Goal: Information Seeking & Learning: Learn about a topic

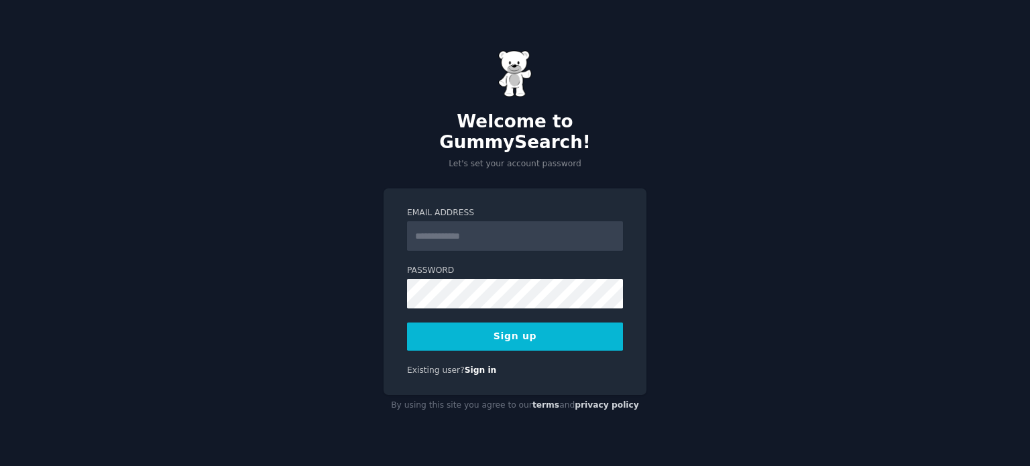
click at [482, 235] on input "Email Address" at bounding box center [515, 236] width 216 height 30
type input "**********"
click at [537, 329] on button "Sign up" at bounding box center [515, 337] width 216 height 28
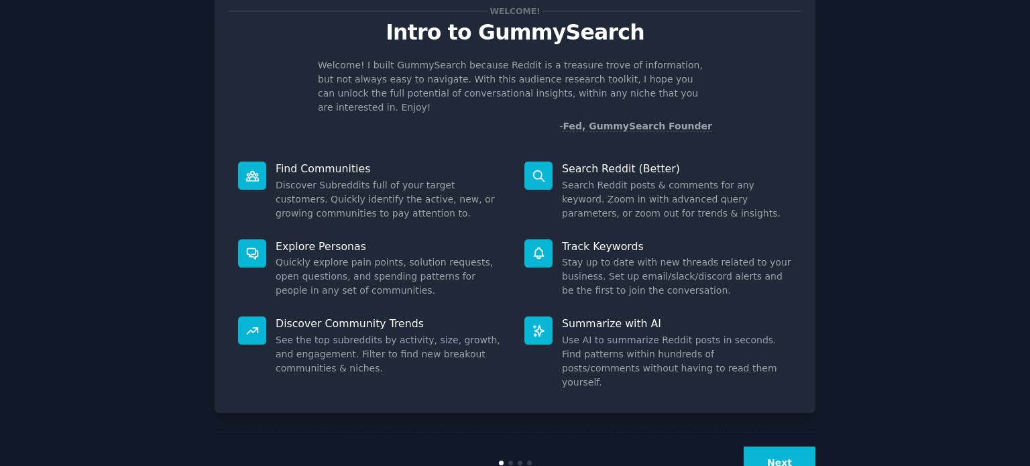
scroll to position [58, 0]
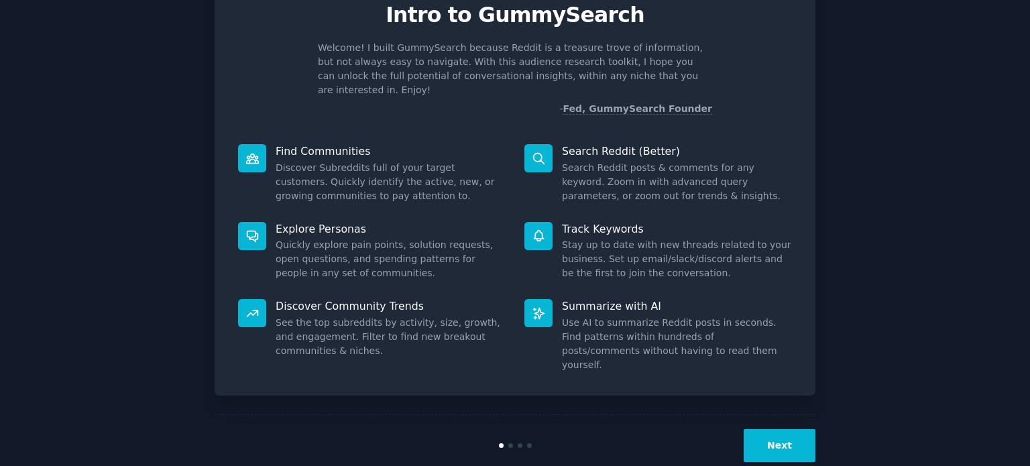
click at [786, 429] on button "Next" at bounding box center [780, 445] width 72 height 33
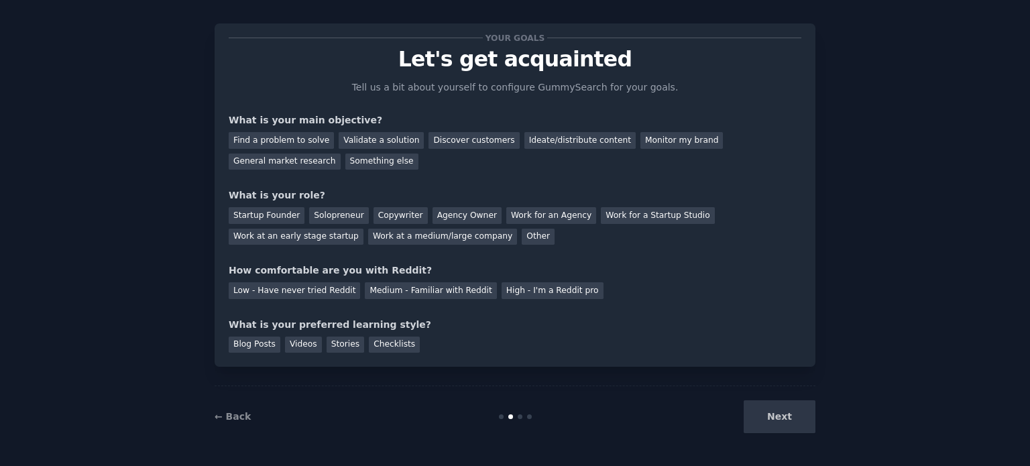
scroll to position [13, 0]
click at [524, 144] on div "Ideate/distribute content" at bounding box center [579, 141] width 111 height 17
click at [640, 145] on div "Monitor my brand" at bounding box center [681, 141] width 82 height 17
click at [567, 143] on div "Ideate/distribute content" at bounding box center [579, 141] width 111 height 17
click at [363, 229] on div "Work at an early stage startup" at bounding box center [296, 237] width 135 height 17
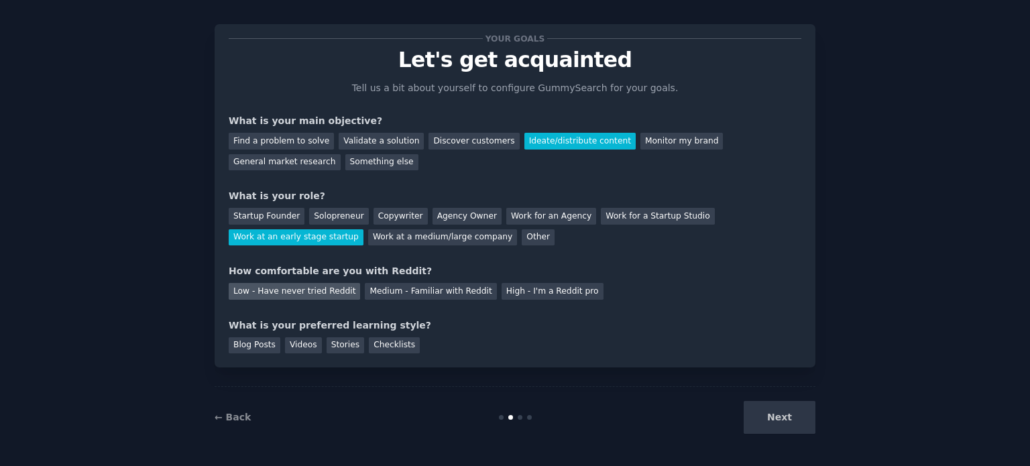
click at [330, 294] on div "Low - Have never tried Reddit" at bounding box center [294, 291] width 131 height 17
click at [335, 347] on div "Stories" at bounding box center [346, 345] width 38 height 17
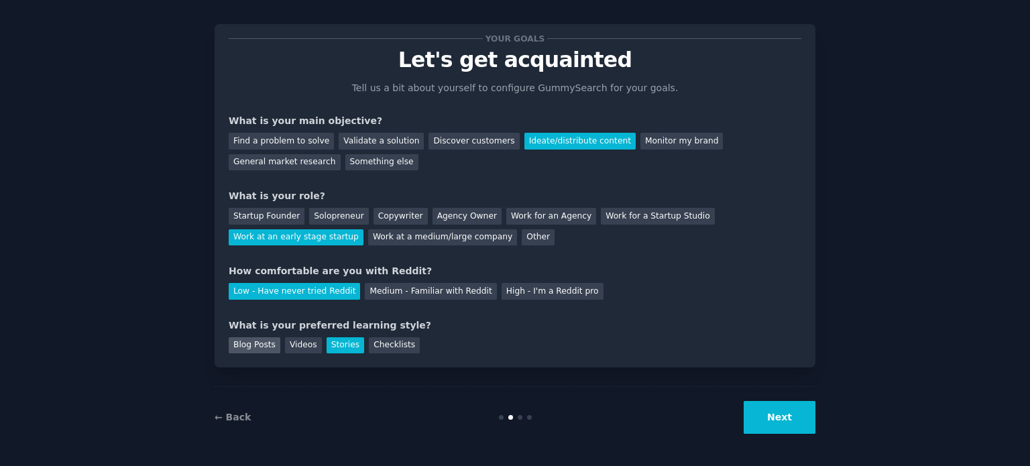
click at [255, 339] on div "Blog Posts" at bounding box center [255, 345] width 52 height 17
click at [789, 414] on button "Next" at bounding box center [780, 417] width 72 height 33
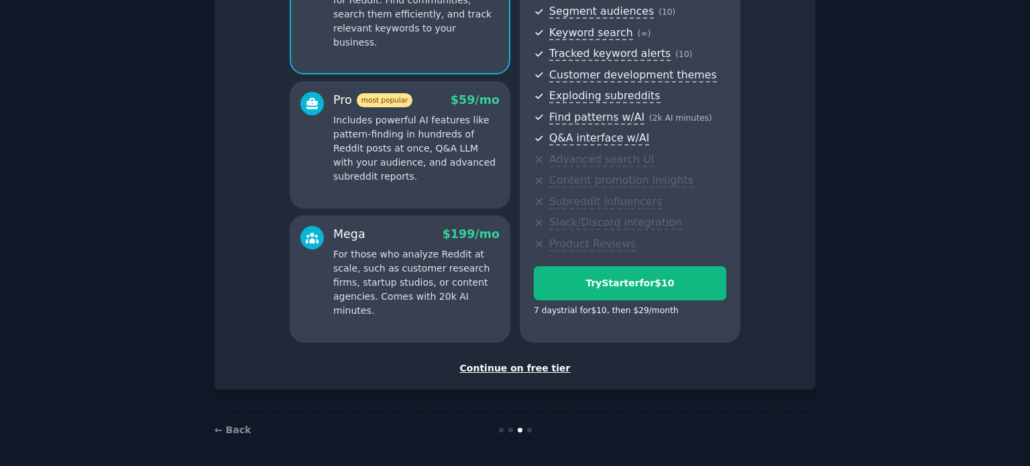
scroll to position [176, 0]
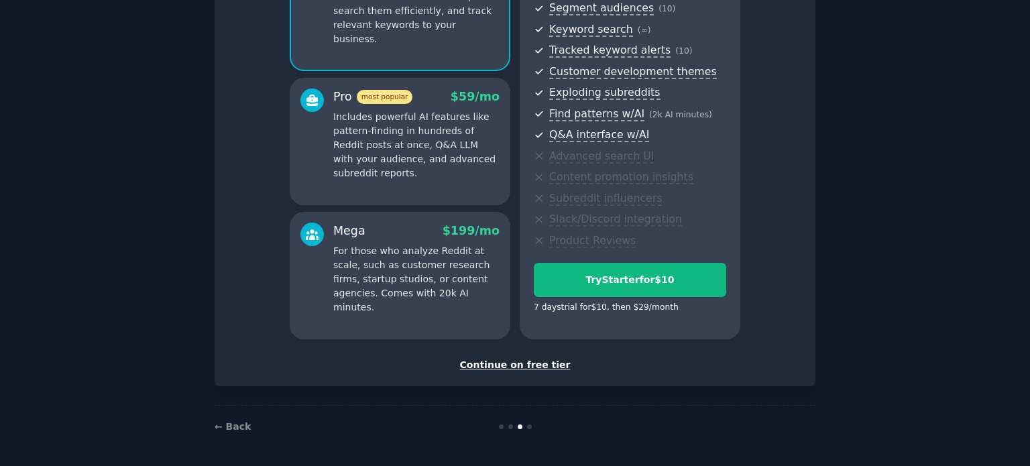
click at [542, 372] on div "Set up your account Choose your GummySearch flavor Enable 33% Annual Discount S…" at bounding box center [515, 123] width 601 height 525
click at [536, 363] on div "Continue on free tier" at bounding box center [515, 365] width 573 height 14
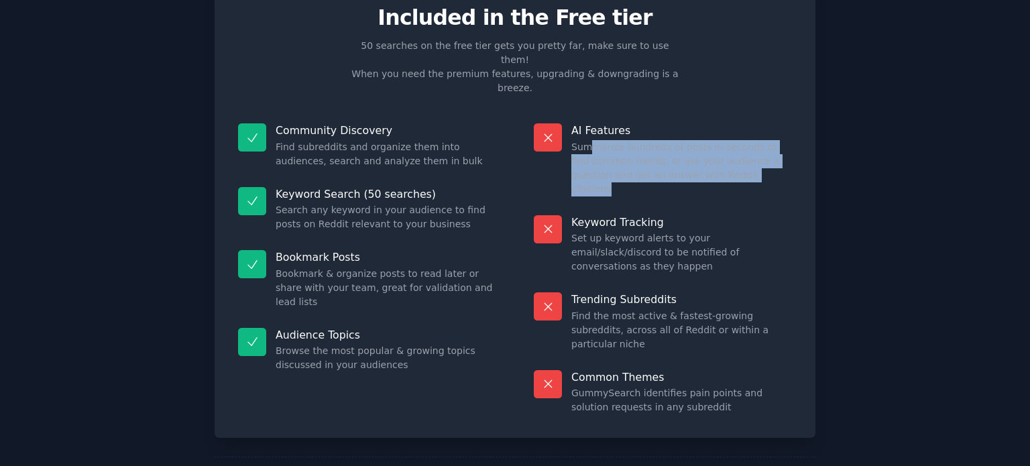
drag, startPoint x: 587, startPoint y: 117, endPoint x: 753, endPoint y: 145, distance: 168.0
click at [753, 145] on dd "Summarize hundreds of posts in seconds to find common trends, or ask your audie…" at bounding box center [681, 168] width 221 height 56
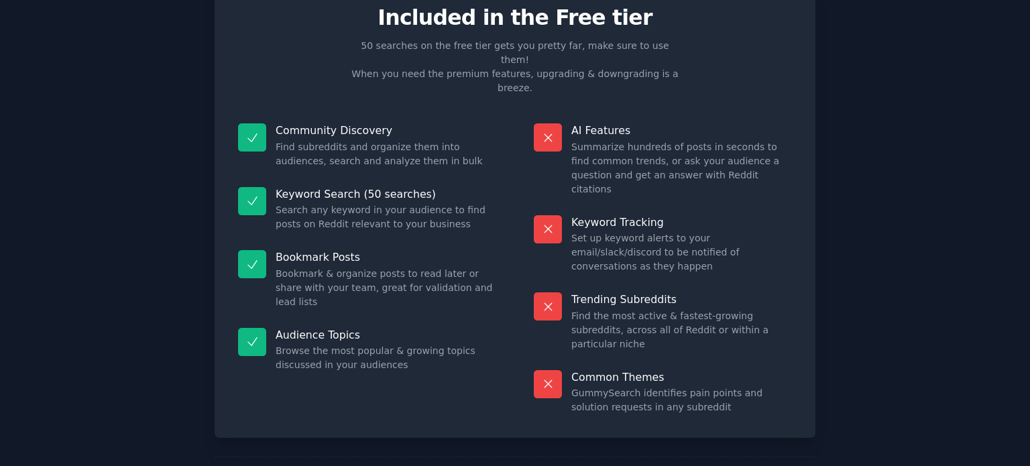
click at [340, 203] on dd "Search any keyword in your audience to find posts on Reddit relevant to your bu…" at bounding box center [386, 217] width 221 height 28
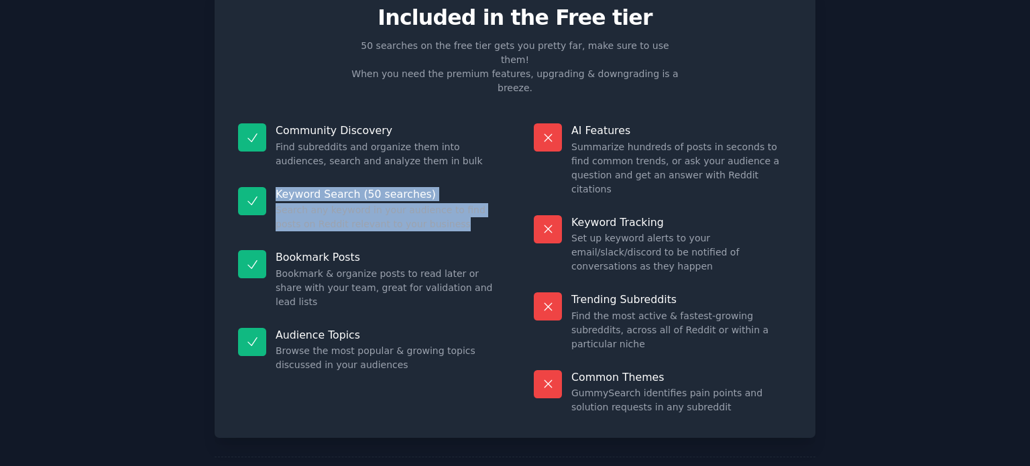
drag, startPoint x: 274, startPoint y: 173, endPoint x: 429, endPoint y: 194, distance: 157.0
click at [429, 194] on div "Keyword Search (50 searches) Search any keyword in your audience to find posts …" at bounding box center [367, 210] width 277 height 64
click at [431, 203] on dd "Search any keyword in your audience to find posts on Reddit relevant to your bu…" at bounding box center [386, 217] width 221 height 28
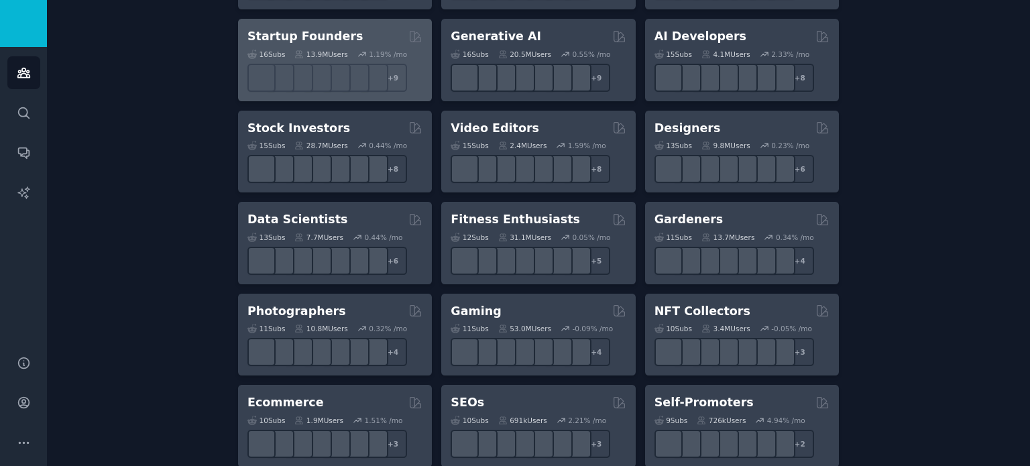
scroll to position [335, 0]
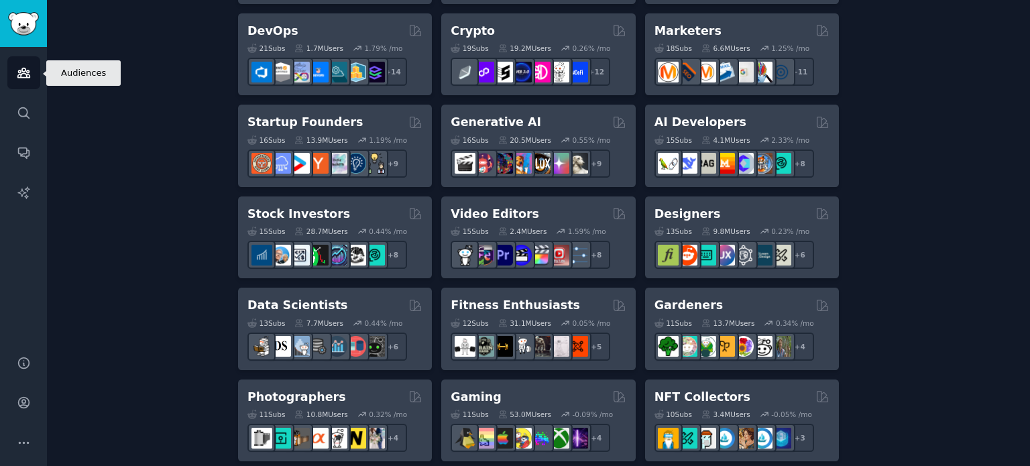
click at [25, 74] on icon "Sidebar" at bounding box center [23, 72] width 12 height 9
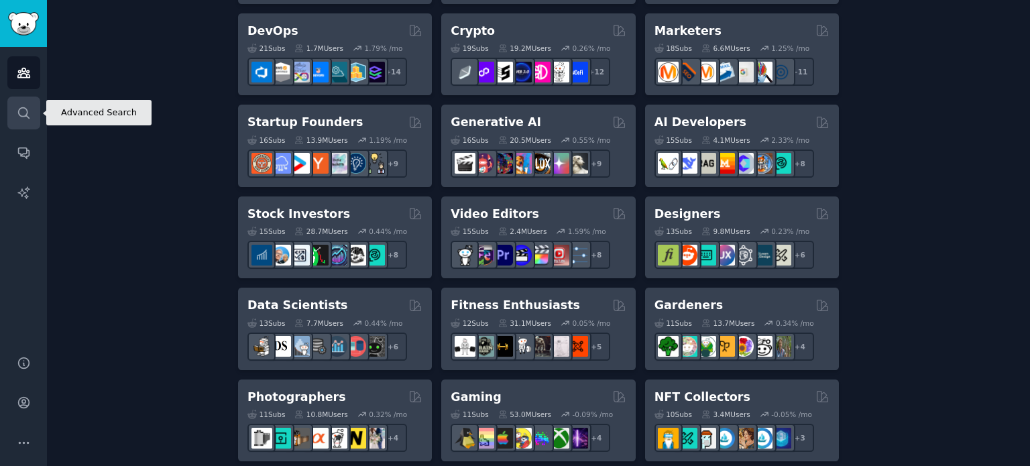
click at [21, 102] on link "Search" at bounding box center [23, 113] width 33 height 33
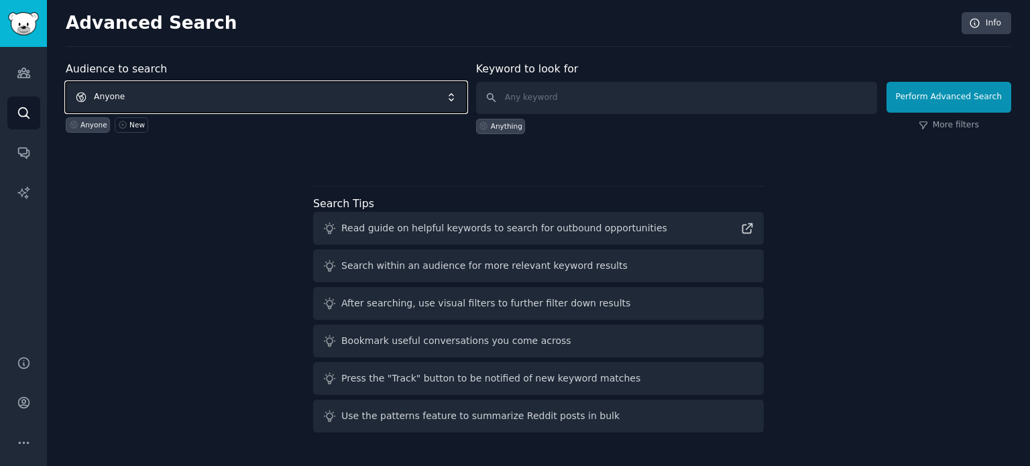
click at [401, 95] on span "Anyone" at bounding box center [266, 97] width 401 height 31
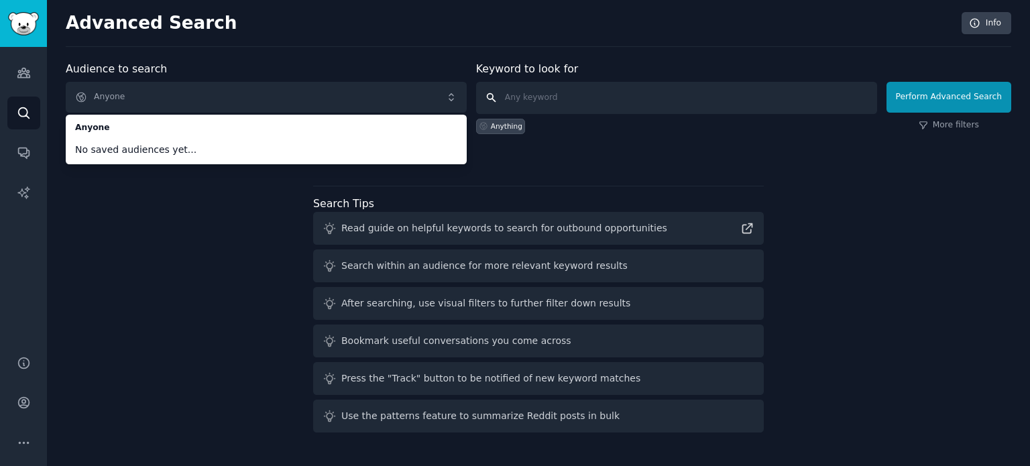
click at [528, 99] on input "text" at bounding box center [676, 98] width 401 height 32
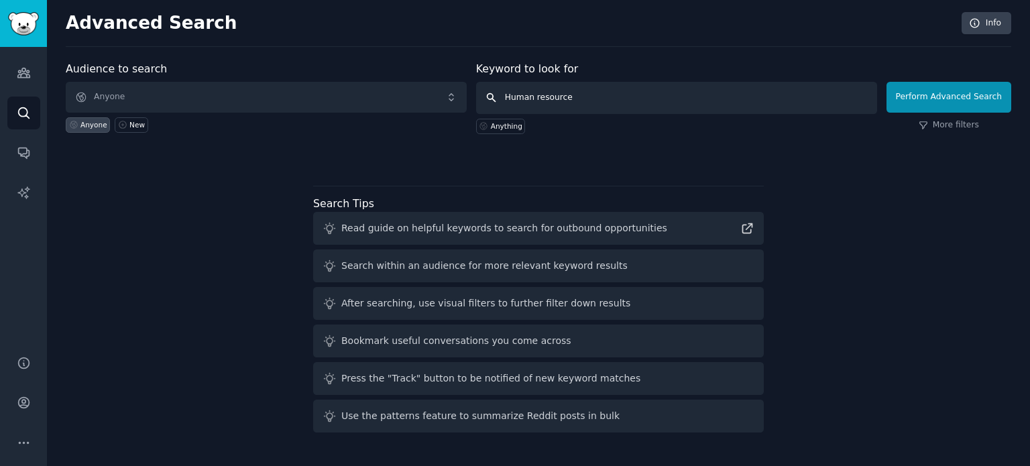
type input "Human resources"
click button "Perform Advanced Search" at bounding box center [948, 97] width 125 height 31
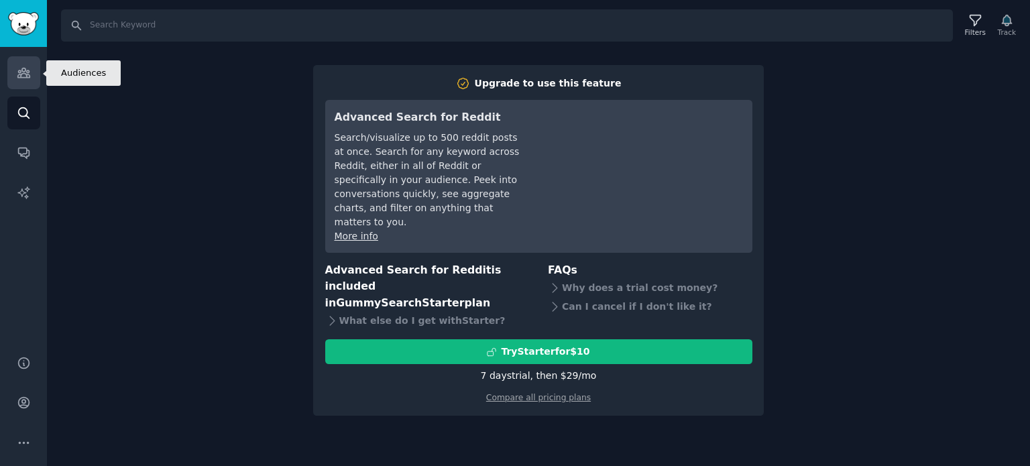
click at [35, 83] on link "Audiences" at bounding box center [23, 72] width 33 height 33
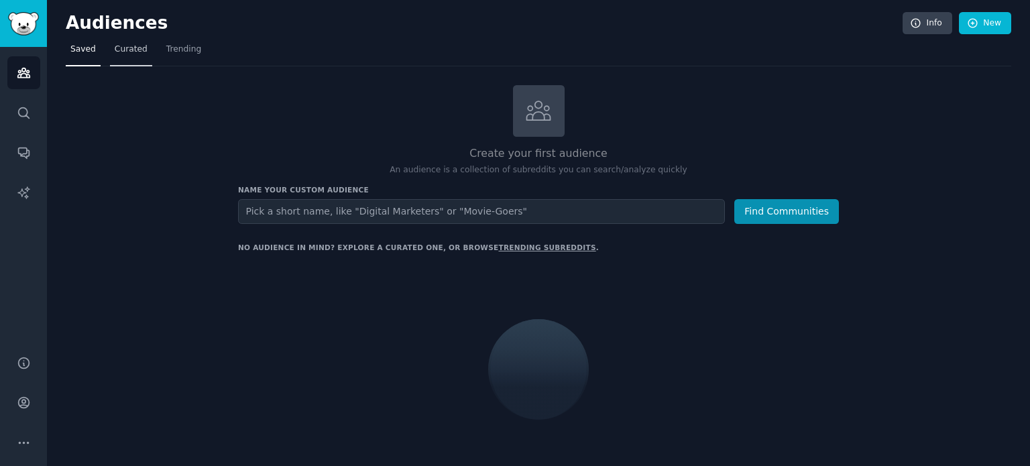
click at [129, 58] on link "Curated" at bounding box center [131, 52] width 42 height 27
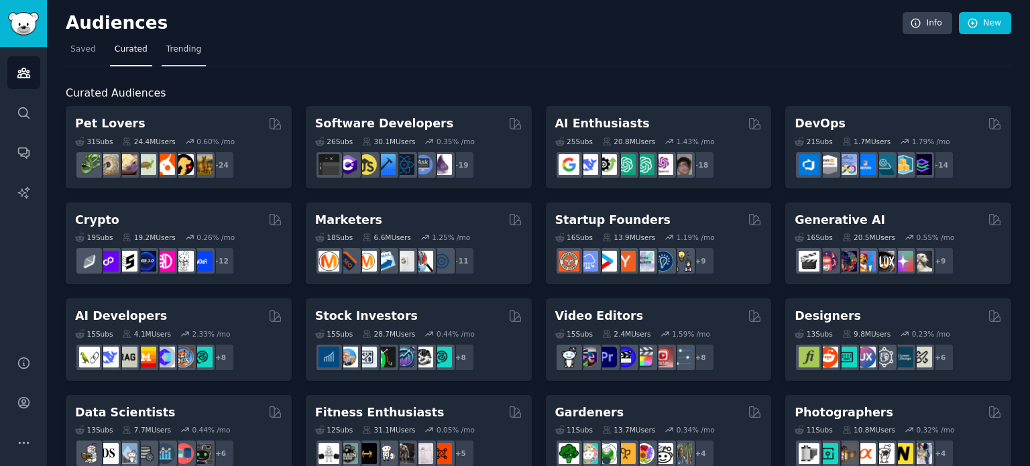
click at [174, 56] on link "Trending" at bounding box center [184, 52] width 44 height 27
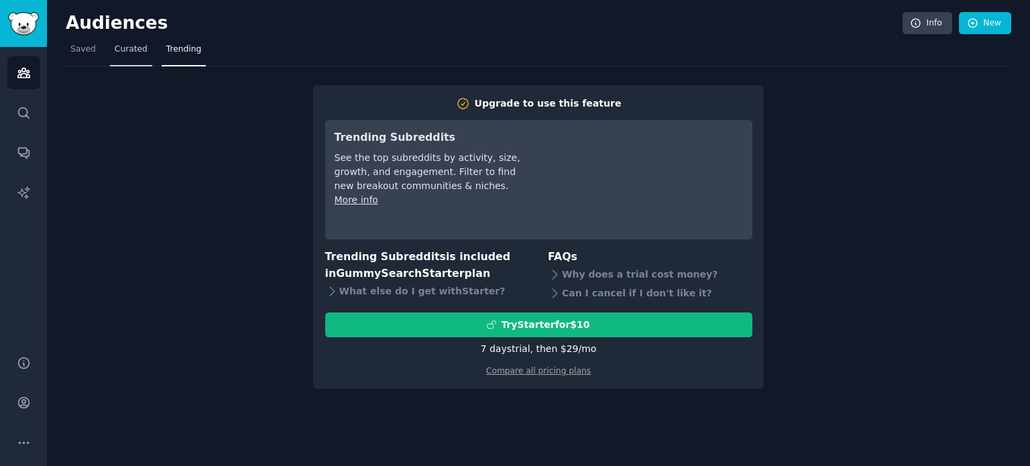
click at [129, 50] on span "Curated" at bounding box center [131, 50] width 33 height 12
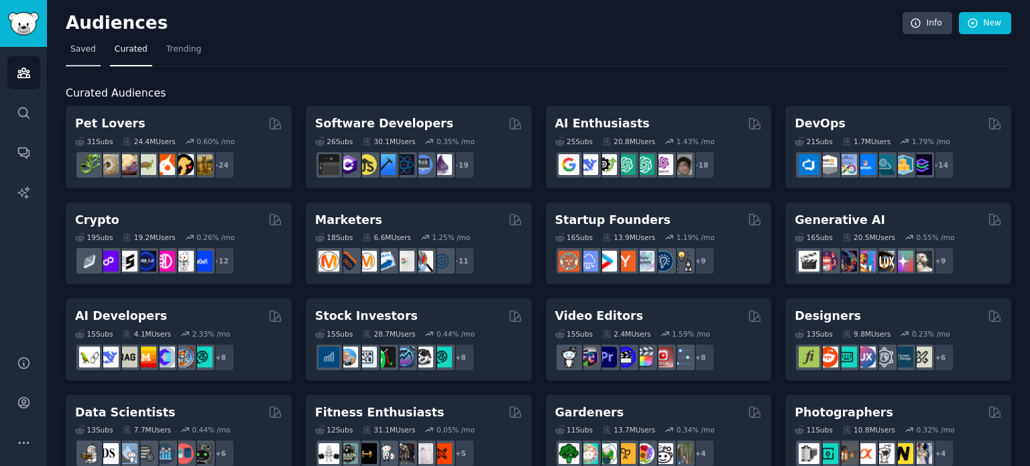
click at [80, 50] on span "Saved" at bounding box center [82, 50] width 25 height 12
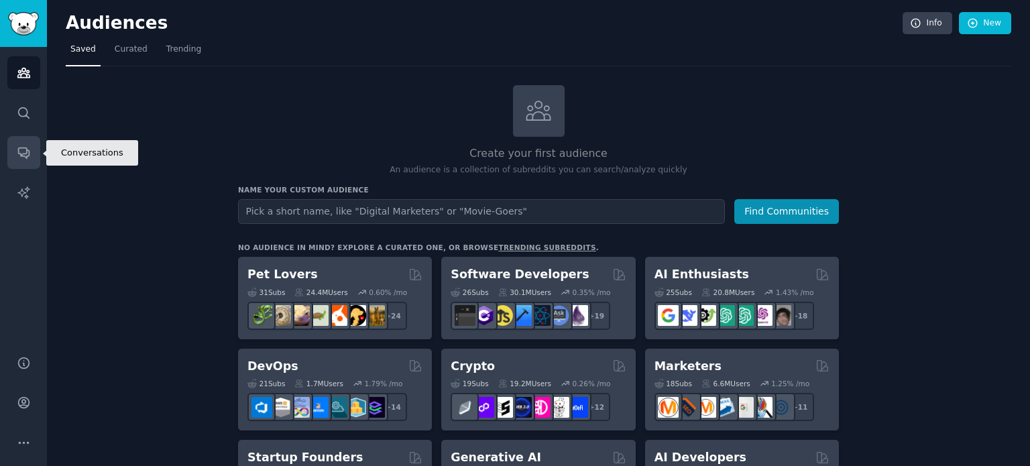
click at [27, 155] on icon "Sidebar" at bounding box center [24, 153] width 14 height 14
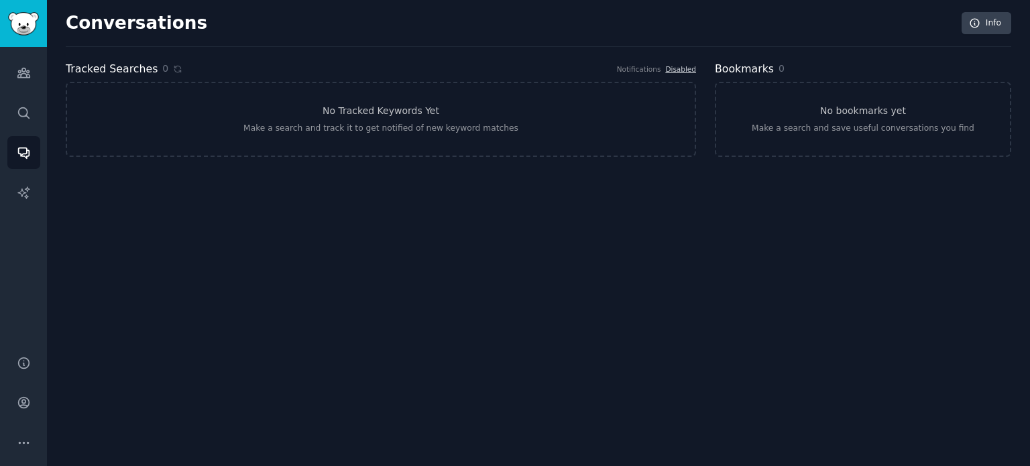
click at [25, 173] on div "Audiences Search Conversations AI Reports" at bounding box center [23, 193] width 47 height 292
click at [24, 194] on icon "Sidebar" at bounding box center [24, 193] width 14 height 14
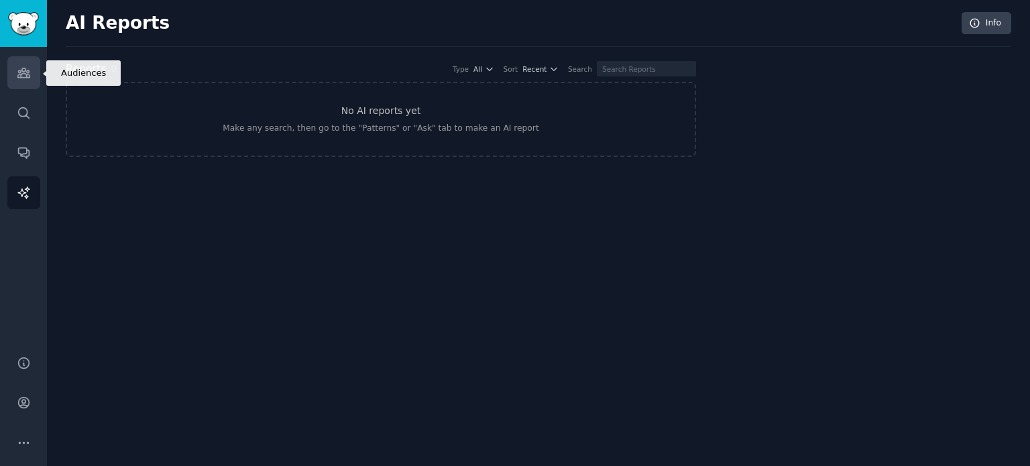
click at [13, 87] on link "Audiences" at bounding box center [23, 72] width 33 height 33
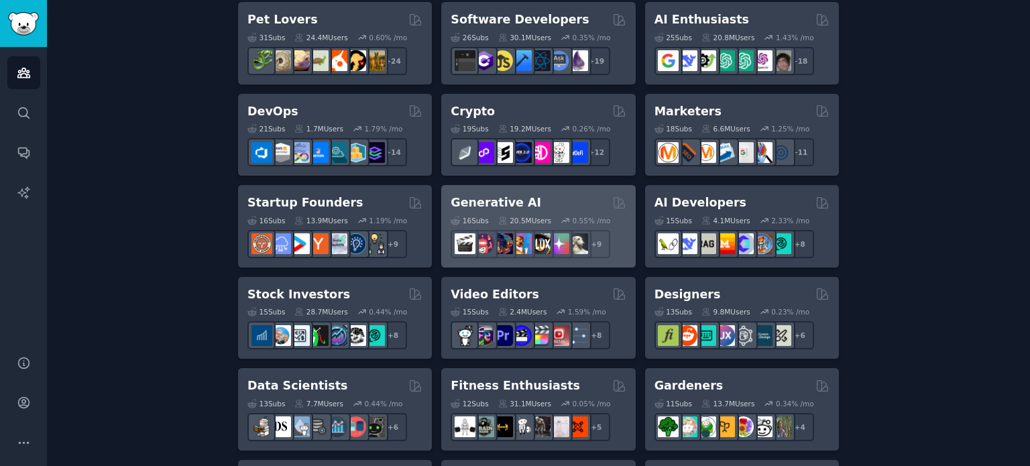
scroll to position [268, 0]
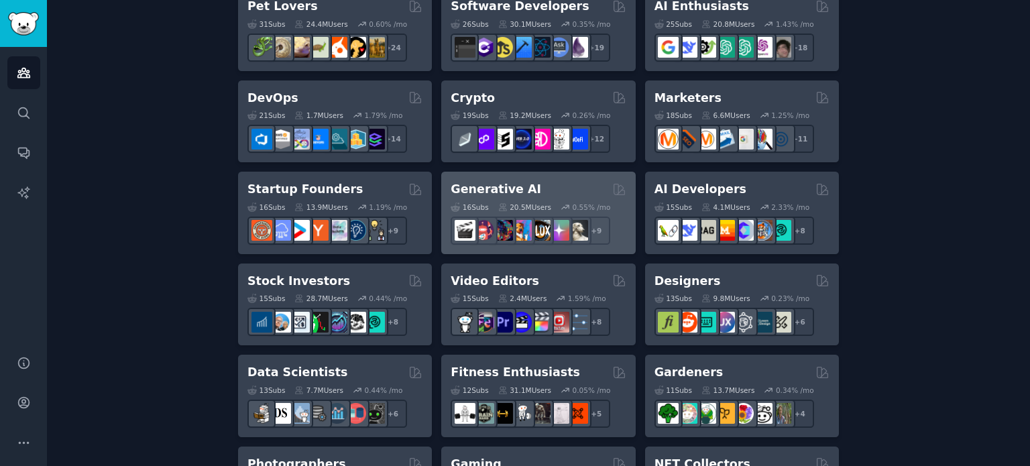
click at [563, 194] on div "Generative AI" at bounding box center [538, 189] width 175 height 17
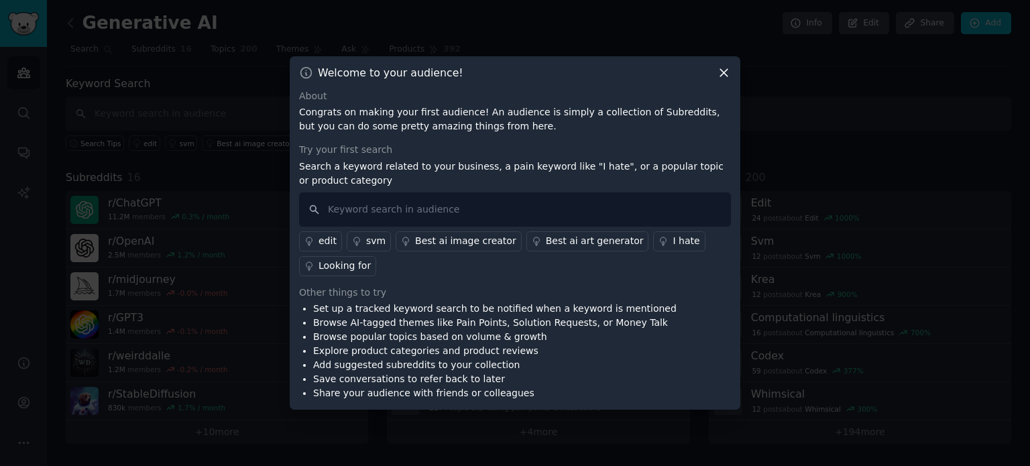
click at [323, 240] on div "edit" at bounding box center [328, 241] width 18 height 14
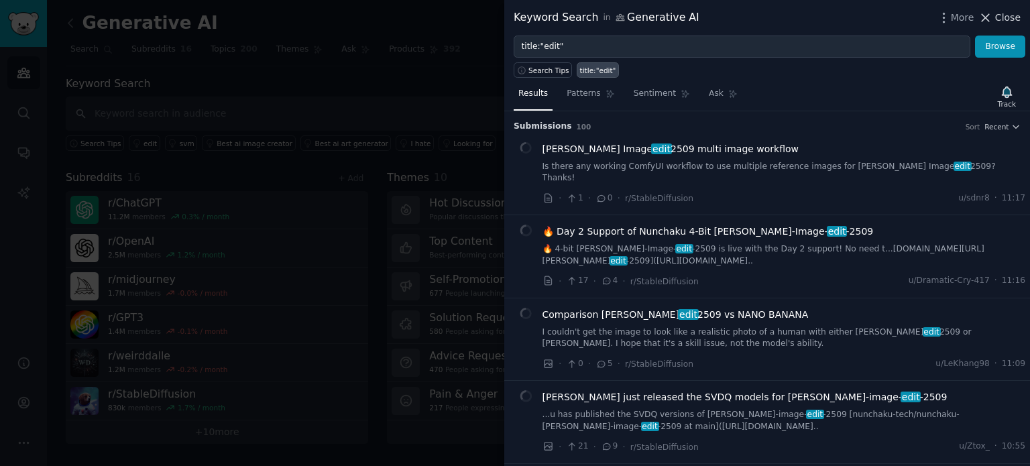
click at [988, 20] on icon at bounding box center [985, 18] width 14 height 14
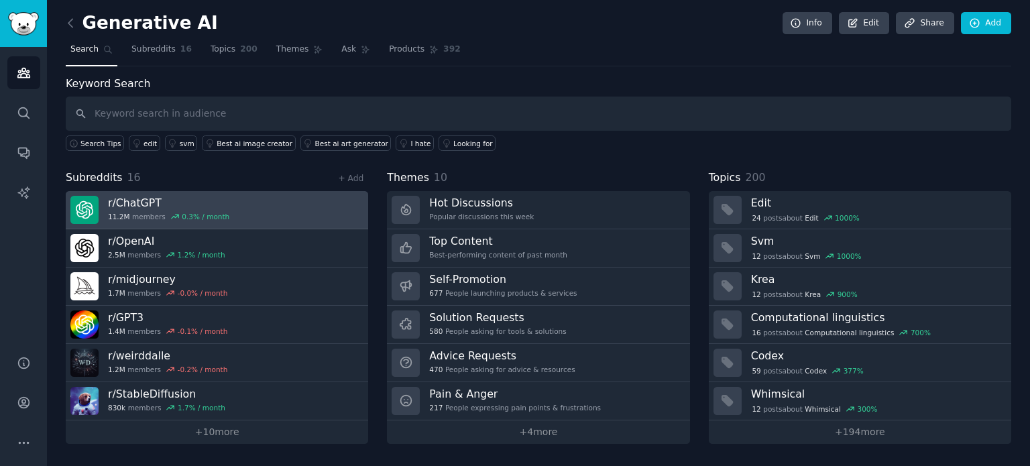
click at [266, 203] on link "r/ ChatGPT 11.2M members 0.3 % / month" at bounding box center [217, 210] width 302 height 38
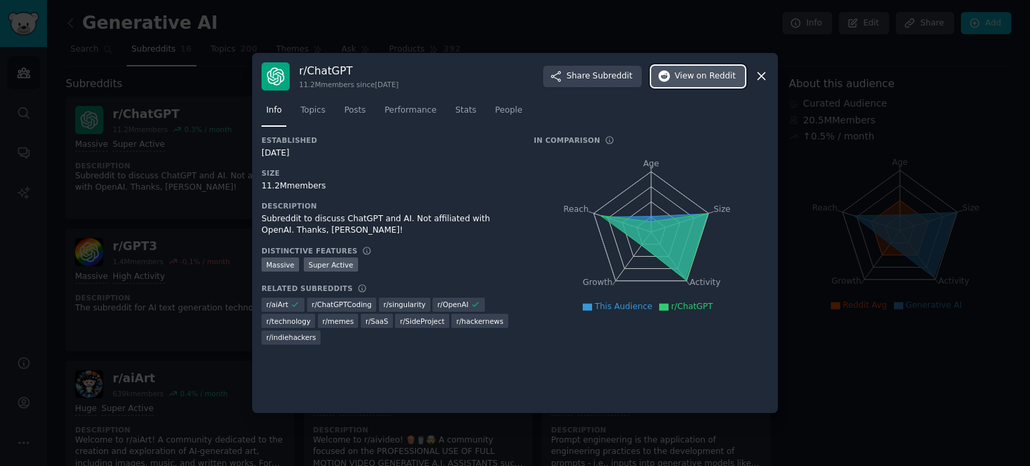
click at [692, 84] on button "View on Reddit" at bounding box center [698, 76] width 94 height 21
click at [760, 77] on icon at bounding box center [761, 76] width 7 height 7
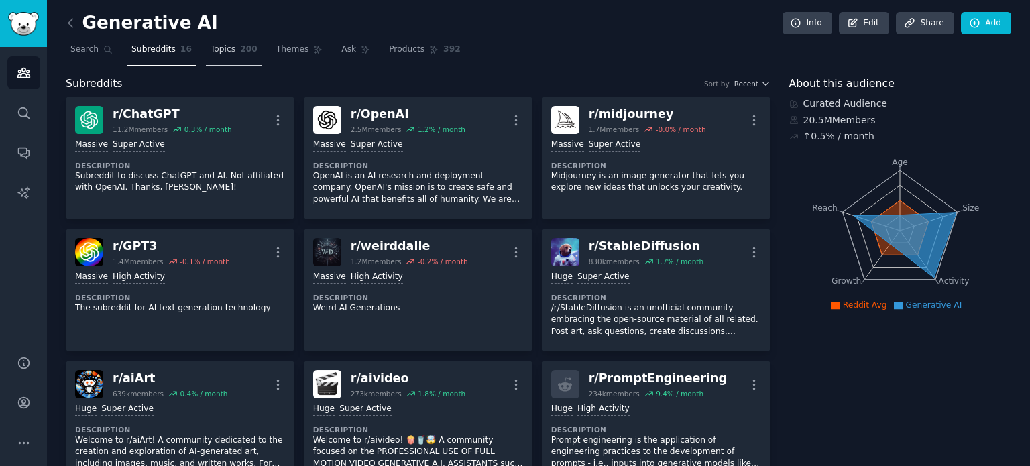
click at [211, 49] on span "Topics" at bounding box center [223, 50] width 25 height 12
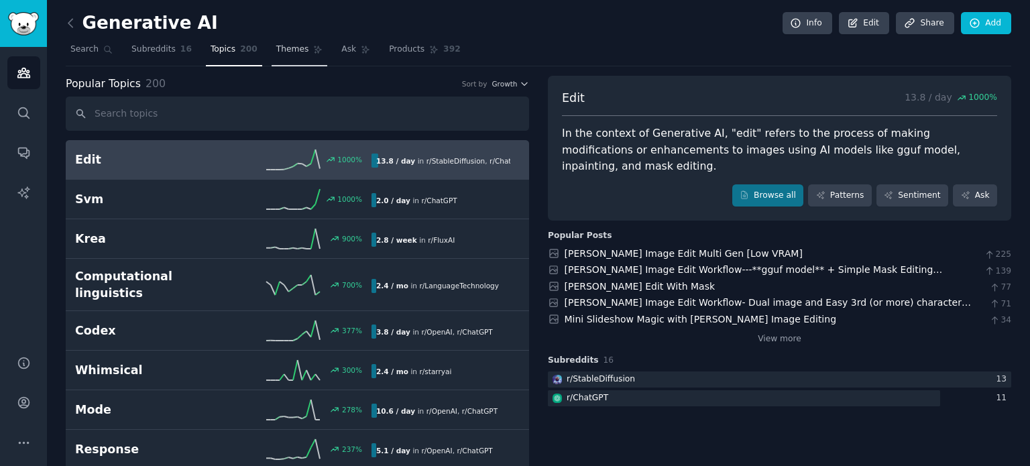
click at [280, 51] on span "Themes" at bounding box center [292, 50] width 33 height 12
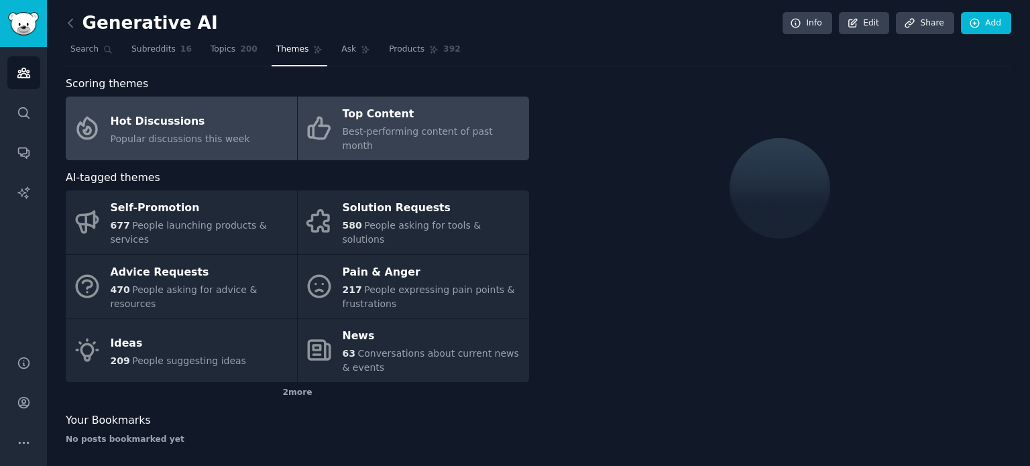
click at [406, 117] on div "Top Content" at bounding box center [433, 114] width 180 height 21
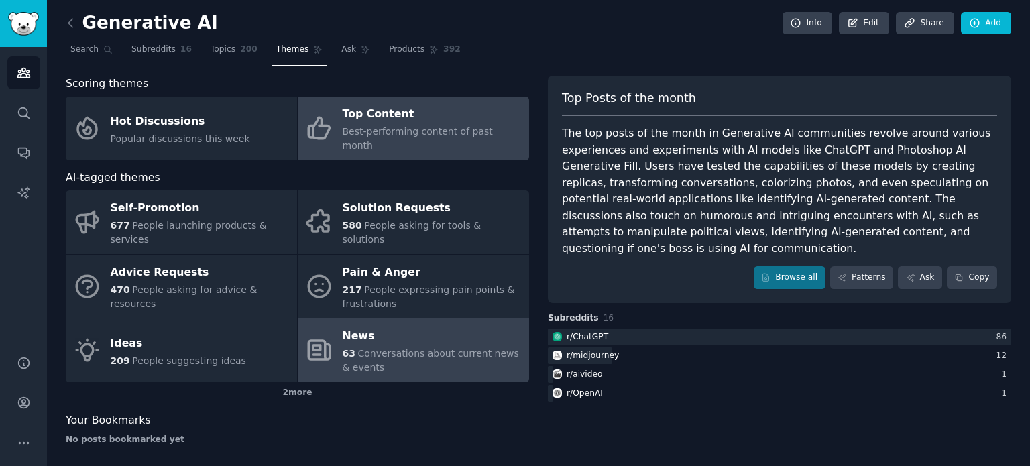
click at [427, 326] on div "News" at bounding box center [433, 336] width 180 height 21
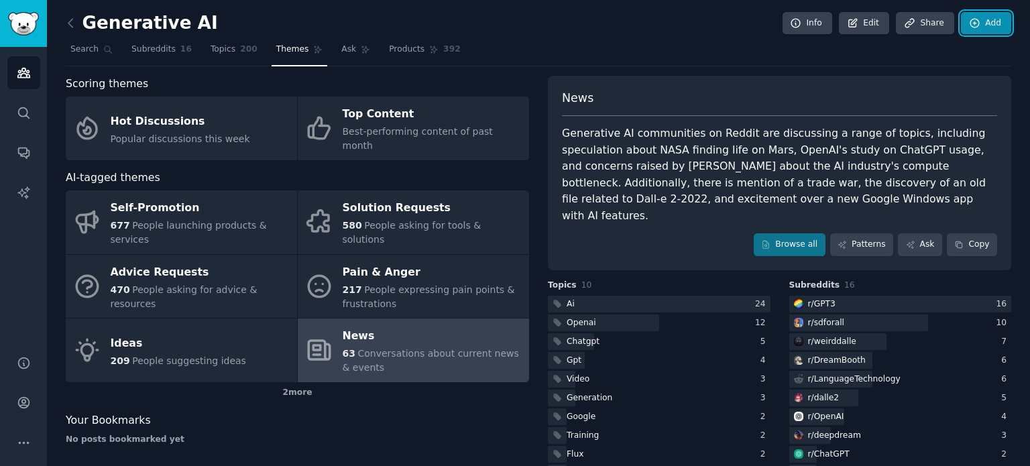
click at [997, 23] on link "Add" at bounding box center [986, 23] width 50 height 23
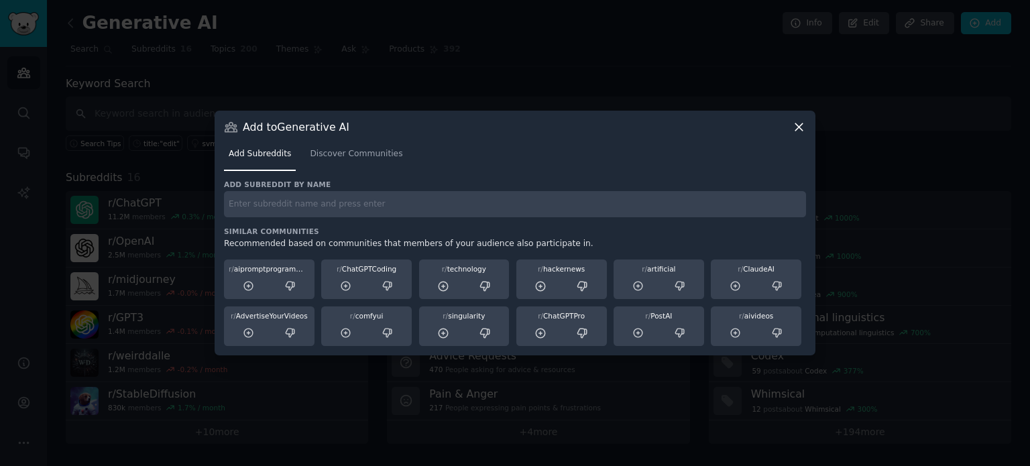
click at [650, 80] on div at bounding box center [515, 233] width 1030 height 466
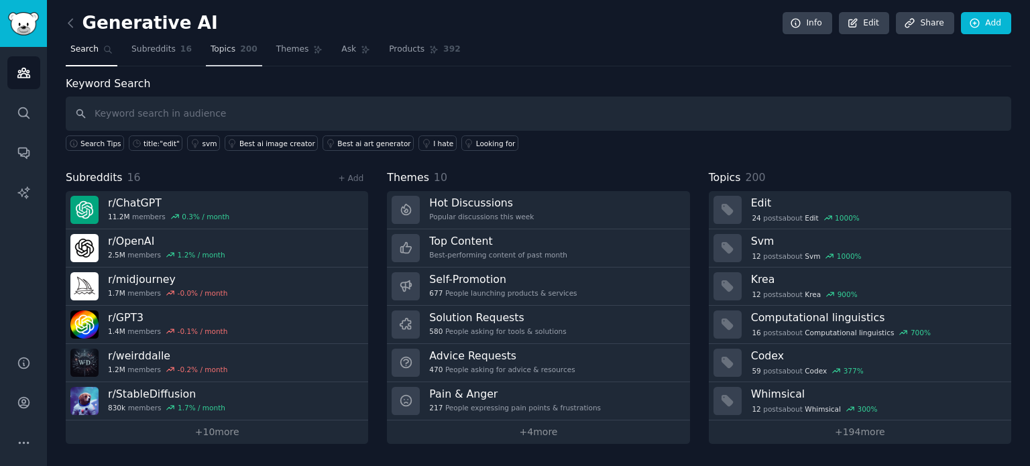
click at [211, 51] on span "Topics" at bounding box center [223, 50] width 25 height 12
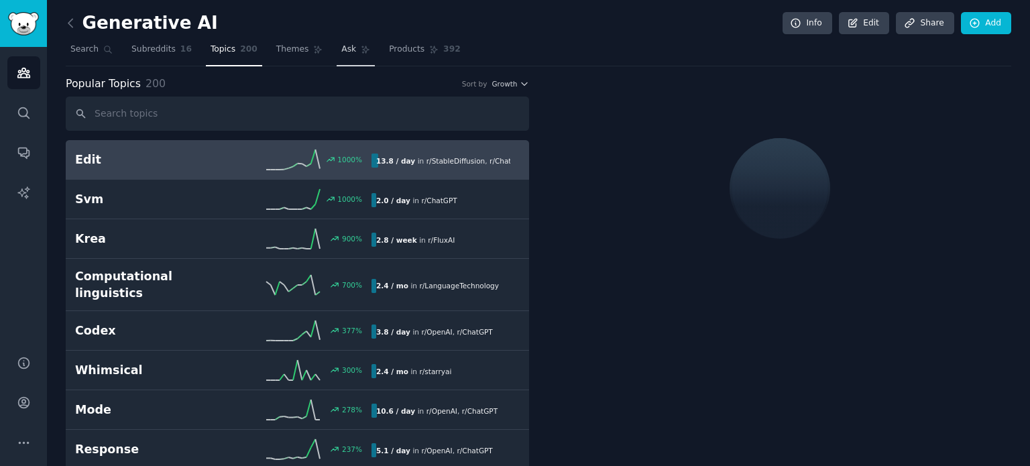
click at [341, 48] on span "Ask" at bounding box center [348, 50] width 15 height 12
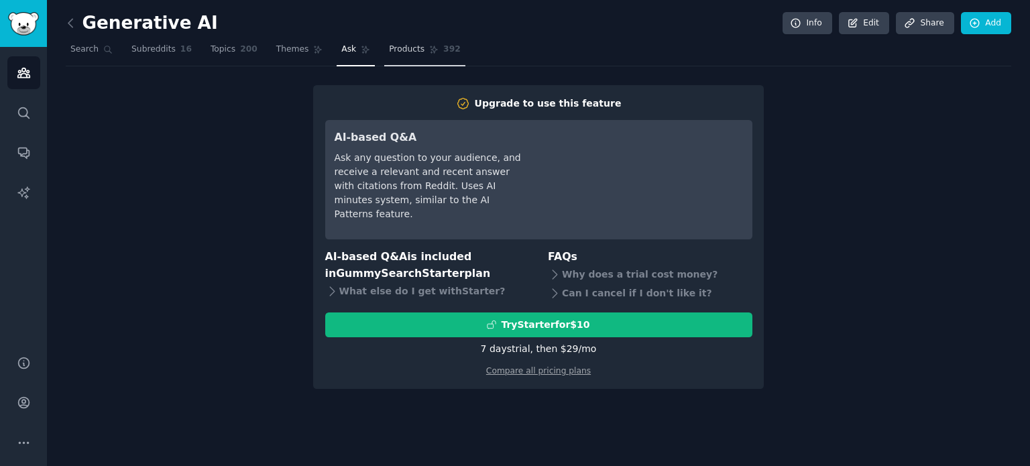
click at [389, 49] on span "Products" at bounding box center [407, 50] width 36 height 12
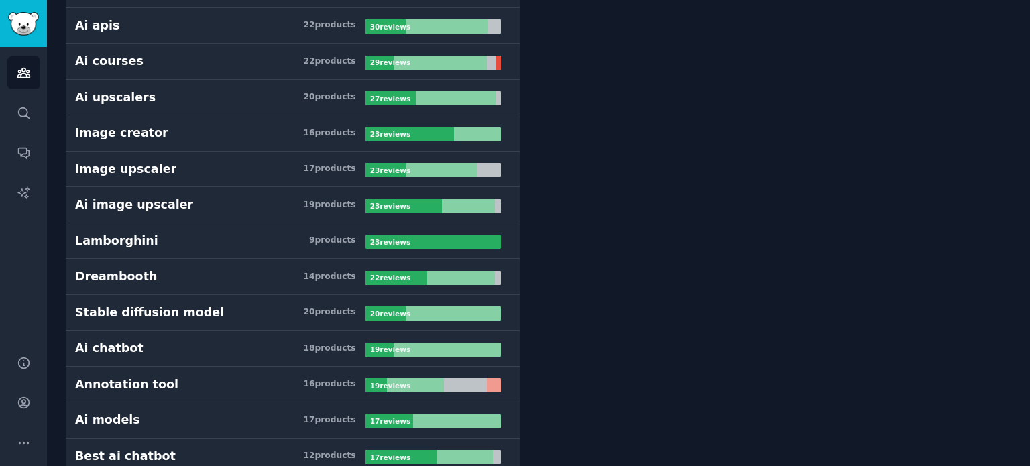
scroll to position [1073, 0]
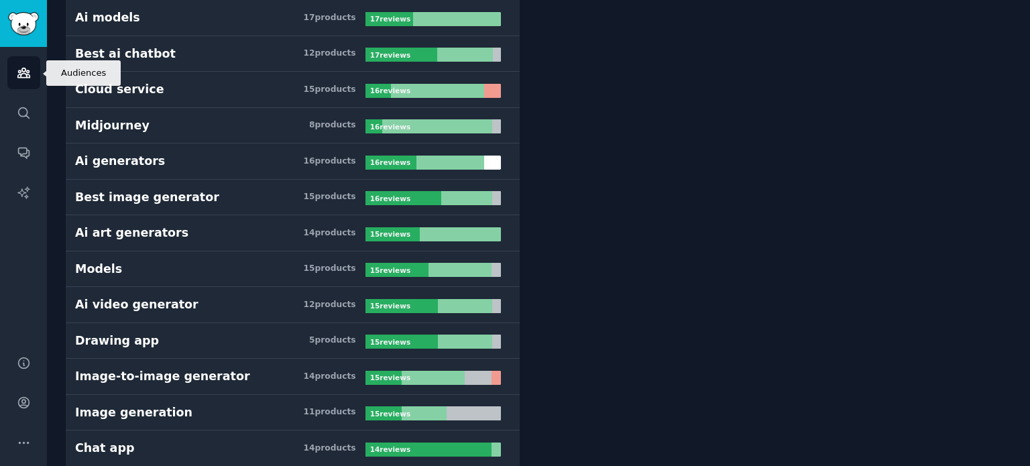
click at [24, 66] on icon "Sidebar" at bounding box center [24, 73] width 14 height 14
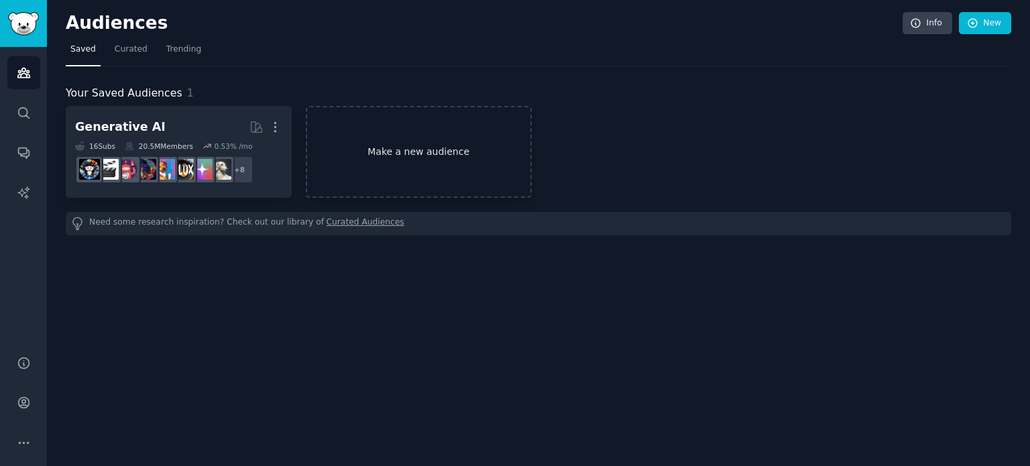
click at [435, 165] on link "Make a new audience" at bounding box center [419, 152] width 226 height 92
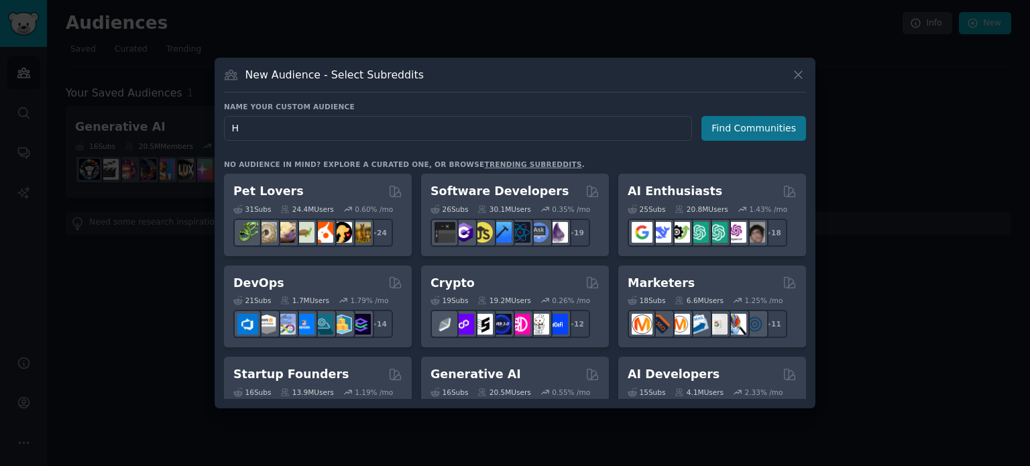
type input "H"
click at [775, 130] on button "Find Communities" at bounding box center [753, 128] width 105 height 25
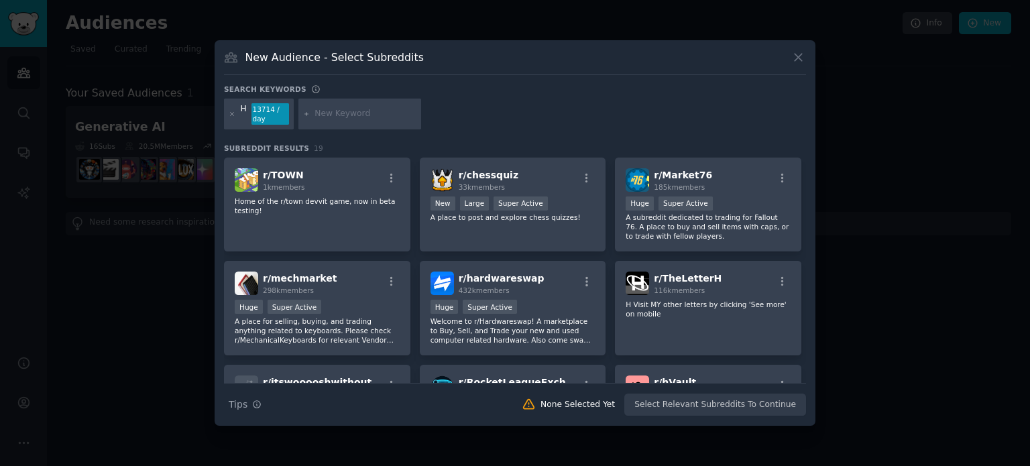
click at [231, 108] on div at bounding box center [232, 113] width 7 height 21
click at [497, 105] on div "H 13714 / day" at bounding box center [515, 117] width 582 height 36
click at [281, 75] on div "New Audience - Select Subreddits Search keywords H 13714 / day Subreddit Result…" at bounding box center [515, 233] width 601 height 386
click at [231, 114] on icon at bounding box center [232, 114] width 7 height 7
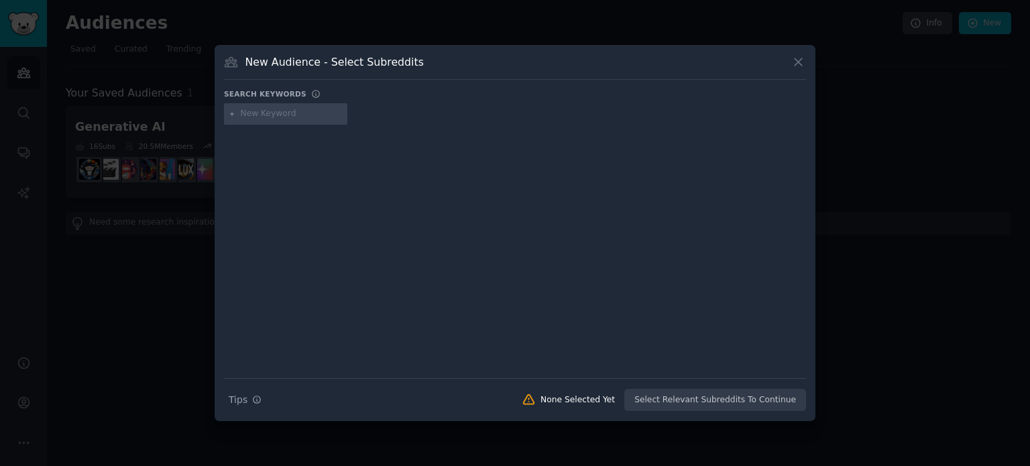
click at [268, 114] on input "text" at bounding box center [292, 114] width 102 height 12
type input "HR"
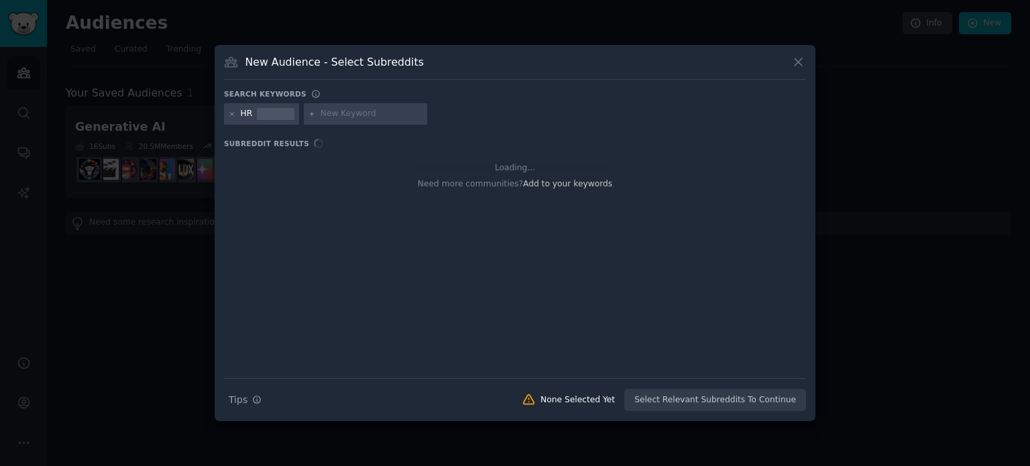
click at [747, 400] on div "Search Tips Tips None Selected Yet Select Relevant Subreddits To Continue" at bounding box center [515, 395] width 582 height 34
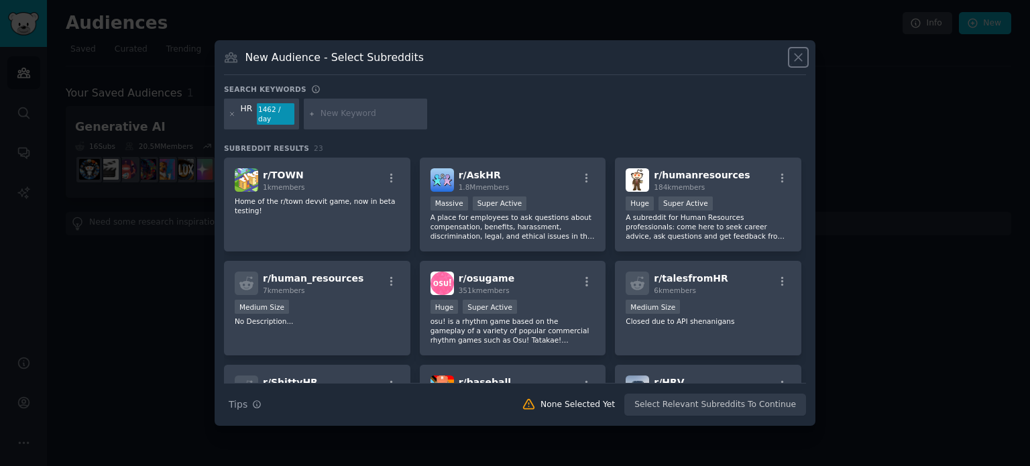
click at [797, 58] on icon at bounding box center [798, 57] width 14 height 14
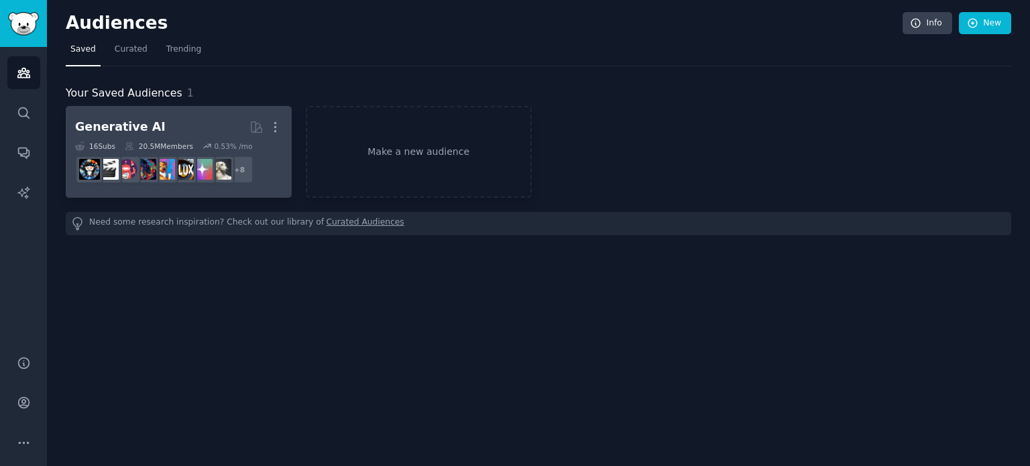
click at [177, 133] on h2 "Generative AI More" at bounding box center [178, 126] width 207 height 23
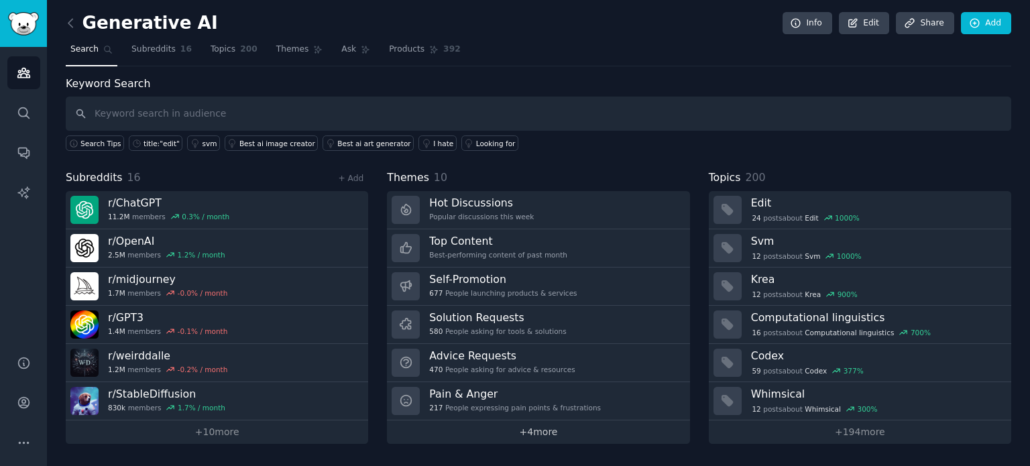
click at [544, 430] on link "+ 4 more" at bounding box center [538, 431] width 302 height 23
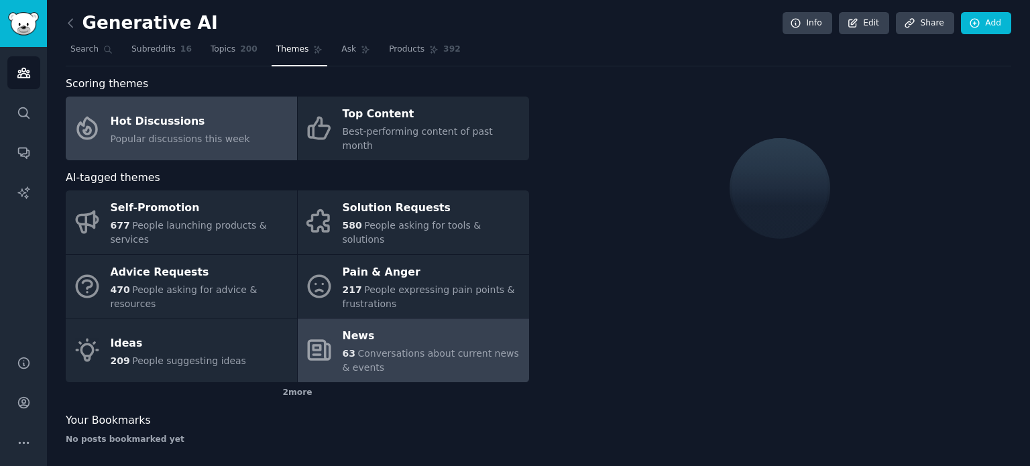
click at [401, 326] on div "News" at bounding box center [433, 336] width 180 height 21
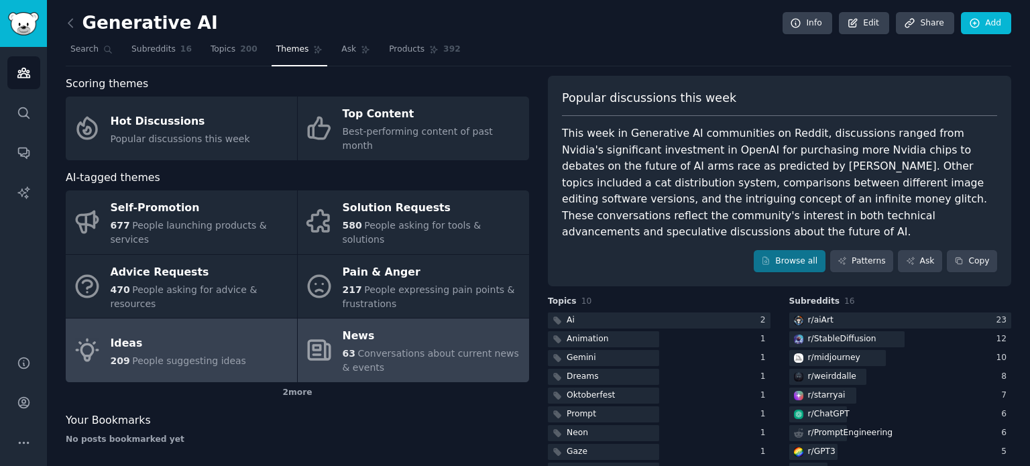
click at [188, 333] on div "Ideas" at bounding box center [178, 343] width 135 height 21
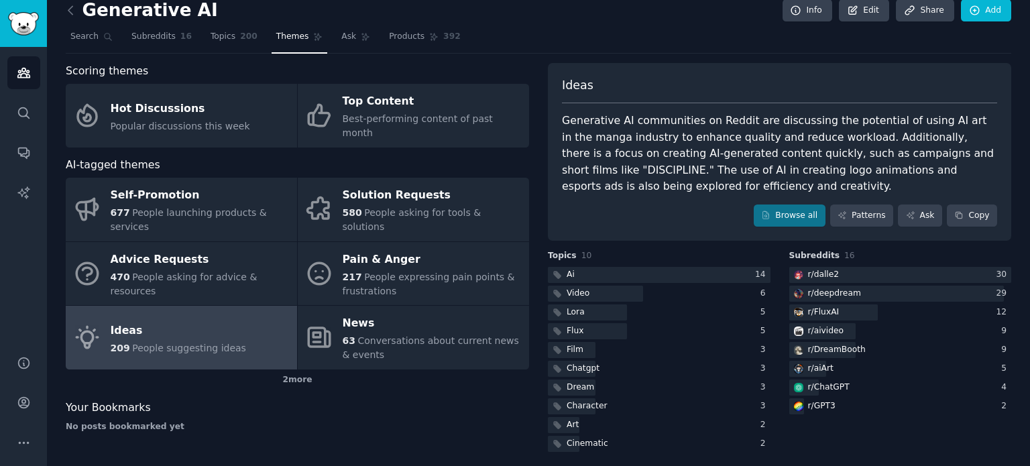
scroll to position [19, 0]
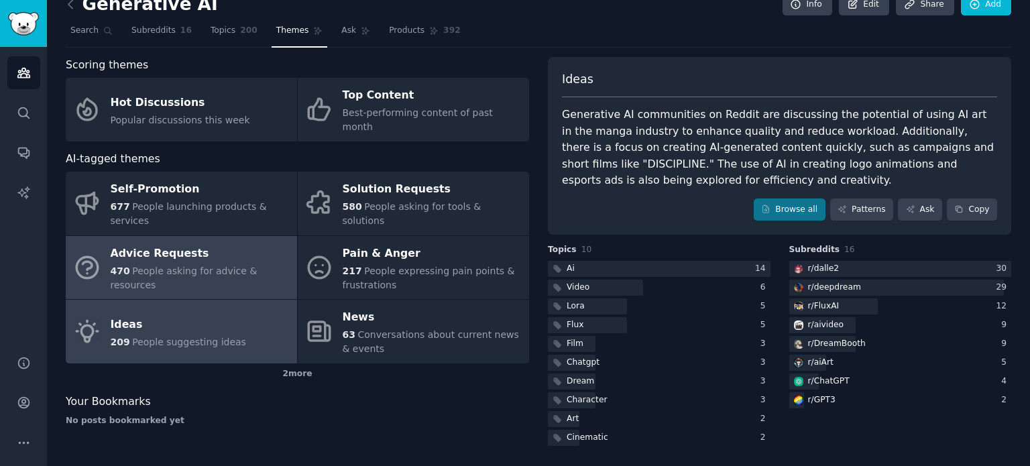
click at [188, 243] on div "Advice Requests" at bounding box center [201, 253] width 180 height 21
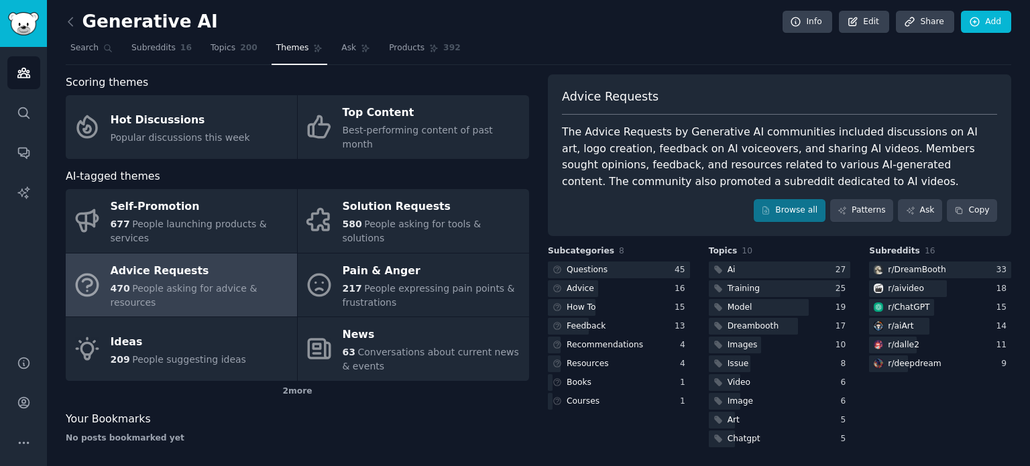
scroll to position [2, 0]
click at [66, 54] on link "Search" at bounding box center [92, 50] width 52 height 27
